Goal: Obtain resource: Download file/media

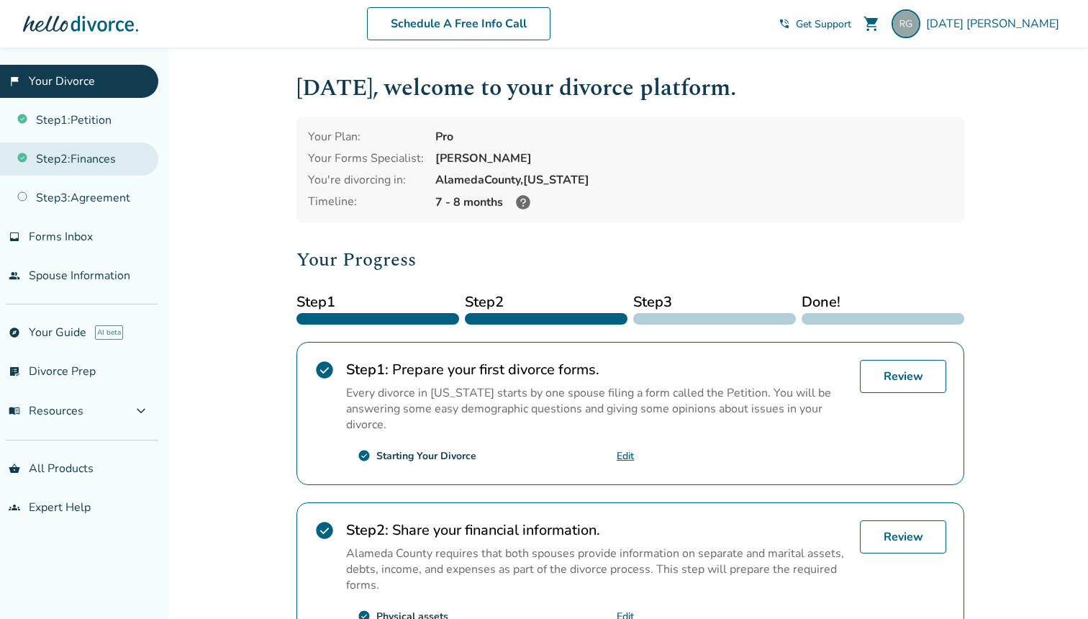
click at [98, 157] on link "Step 2 : Finances" at bounding box center [79, 158] width 158 height 33
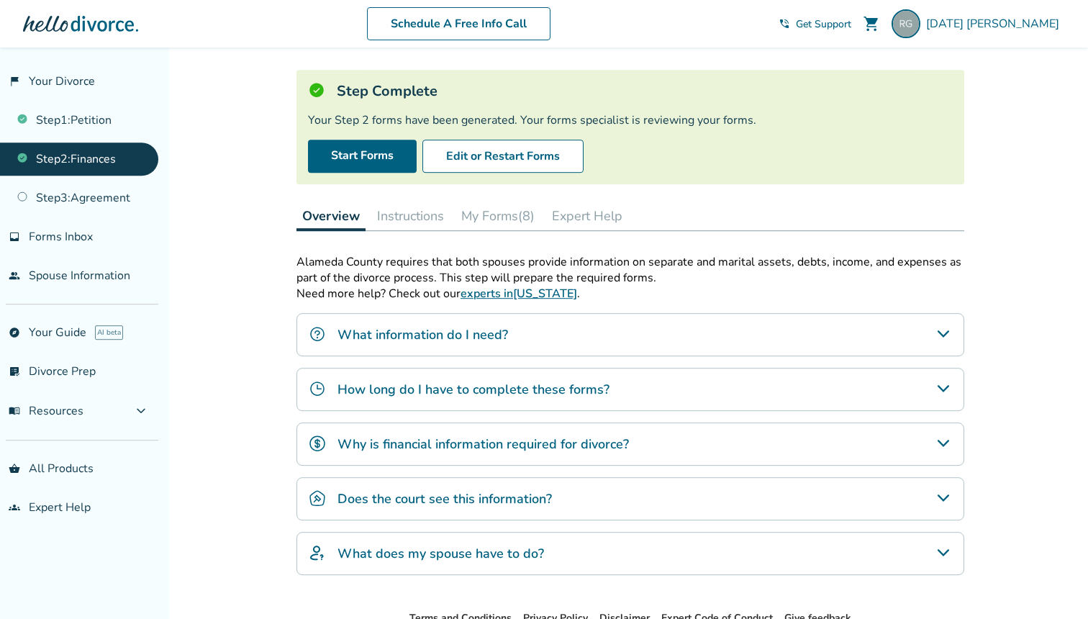
scroll to position [68, 0]
click at [511, 213] on button "My Forms (8)" at bounding box center [497, 217] width 85 height 29
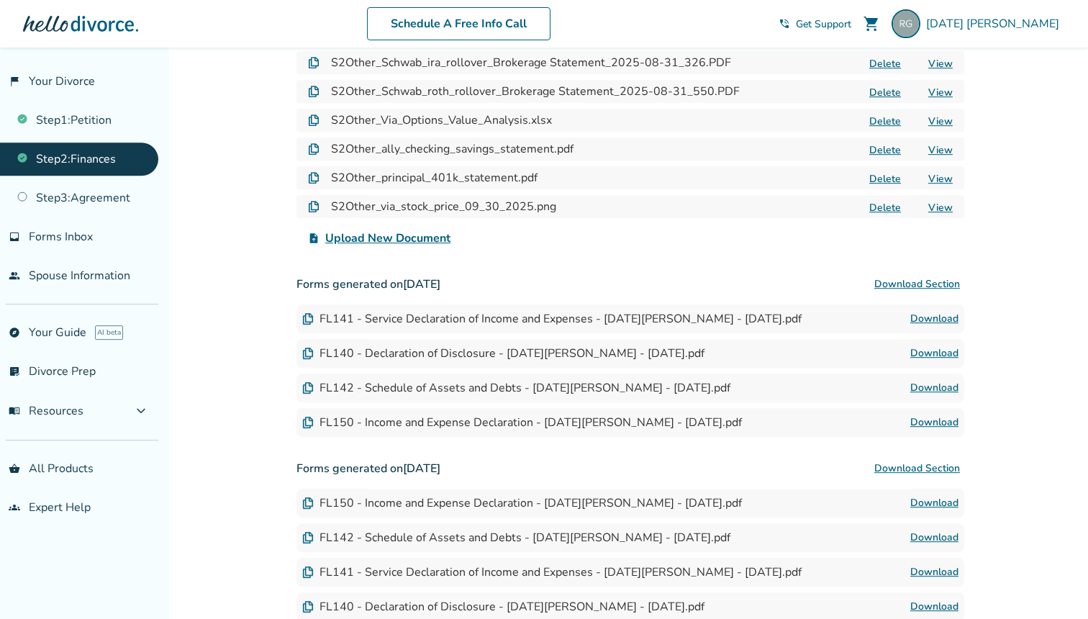
scroll to position [626, 0]
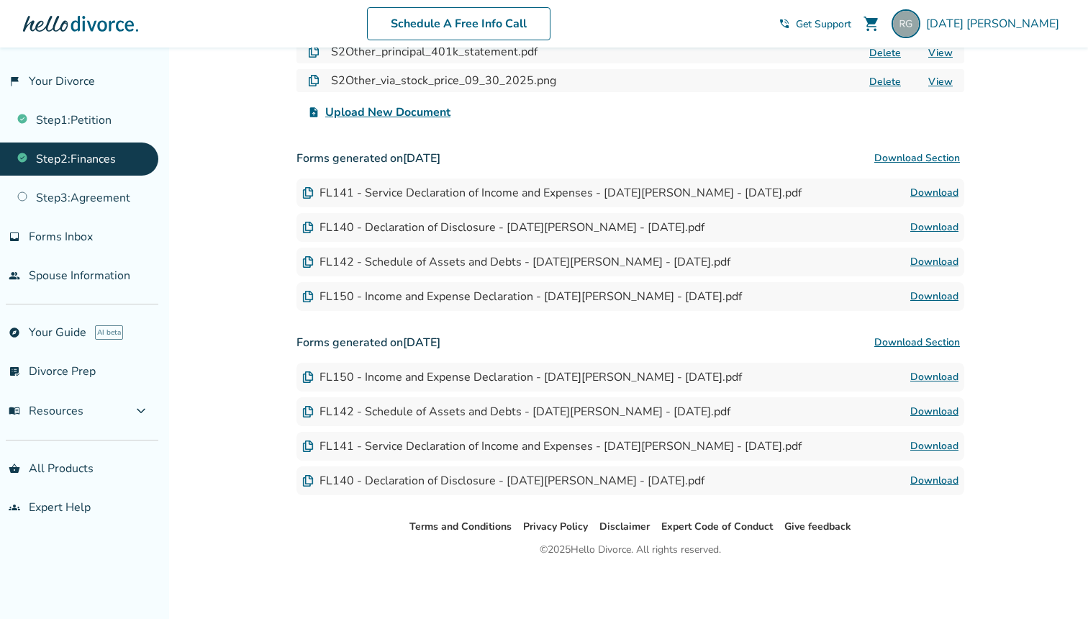
click at [938, 191] on link "Download" at bounding box center [934, 192] width 48 height 17
click at [937, 224] on link "Download" at bounding box center [934, 227] width 48 height 17
click at [939, 255] on link "Download" at bounding box center [934, 261] width 48 height 17
